Goal: Ask a question

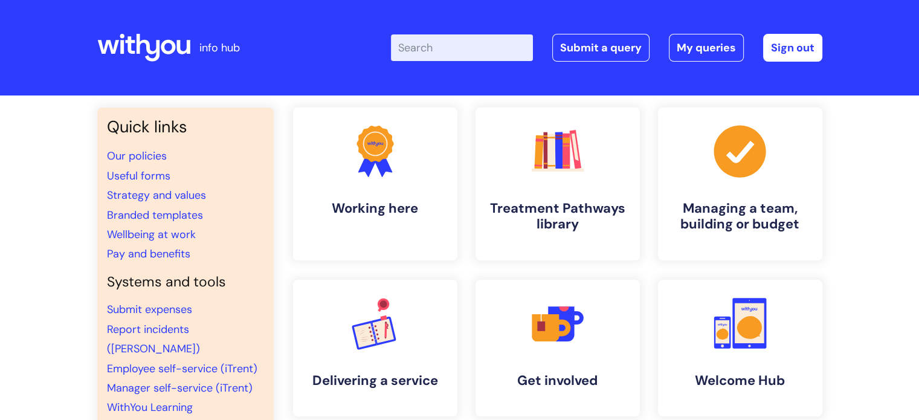
click at [466, 50] on input "Enter your search term here..." at bounding box center [462, 47] width 142 height 27
type input "phones"
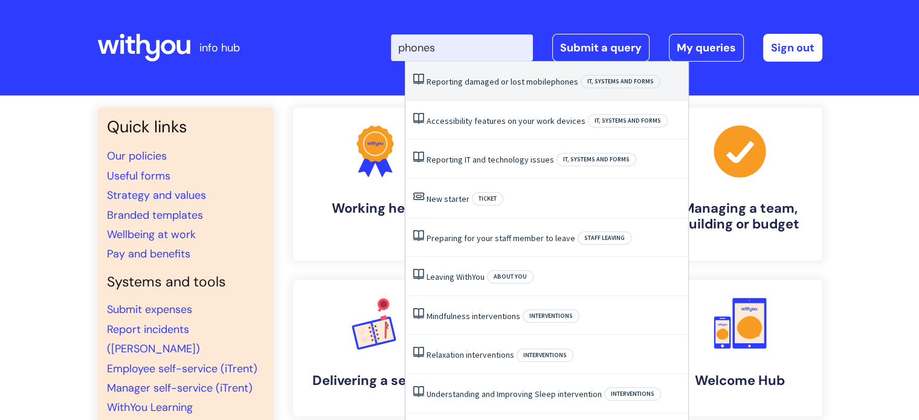
click at [507, 80] on link "Reporting damaged or lost mobile phones" at bounding box center [502, 81] width 152 height 11
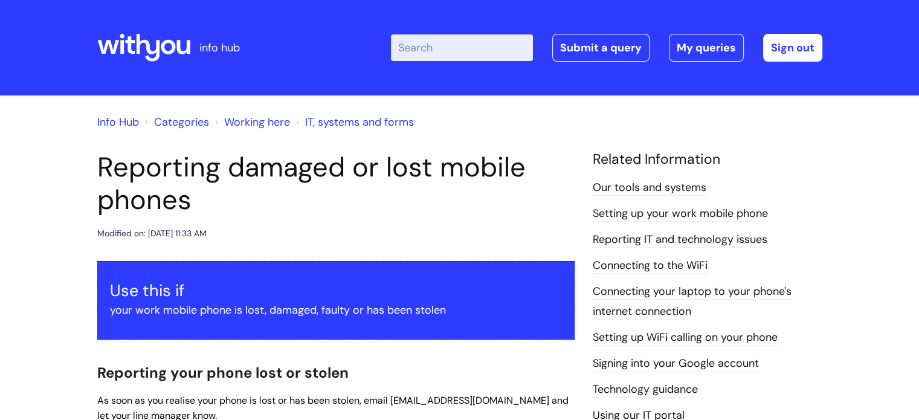
click at [483, 43] on input "Enter your search term here..." at bounding box center [462, 47] width 142 height 27
type input "issues with phone lines"
click button "Search" at bounding box center [0, 0] width 0 height 0
